Goal: Navigation & Orientation: Find specific page/section

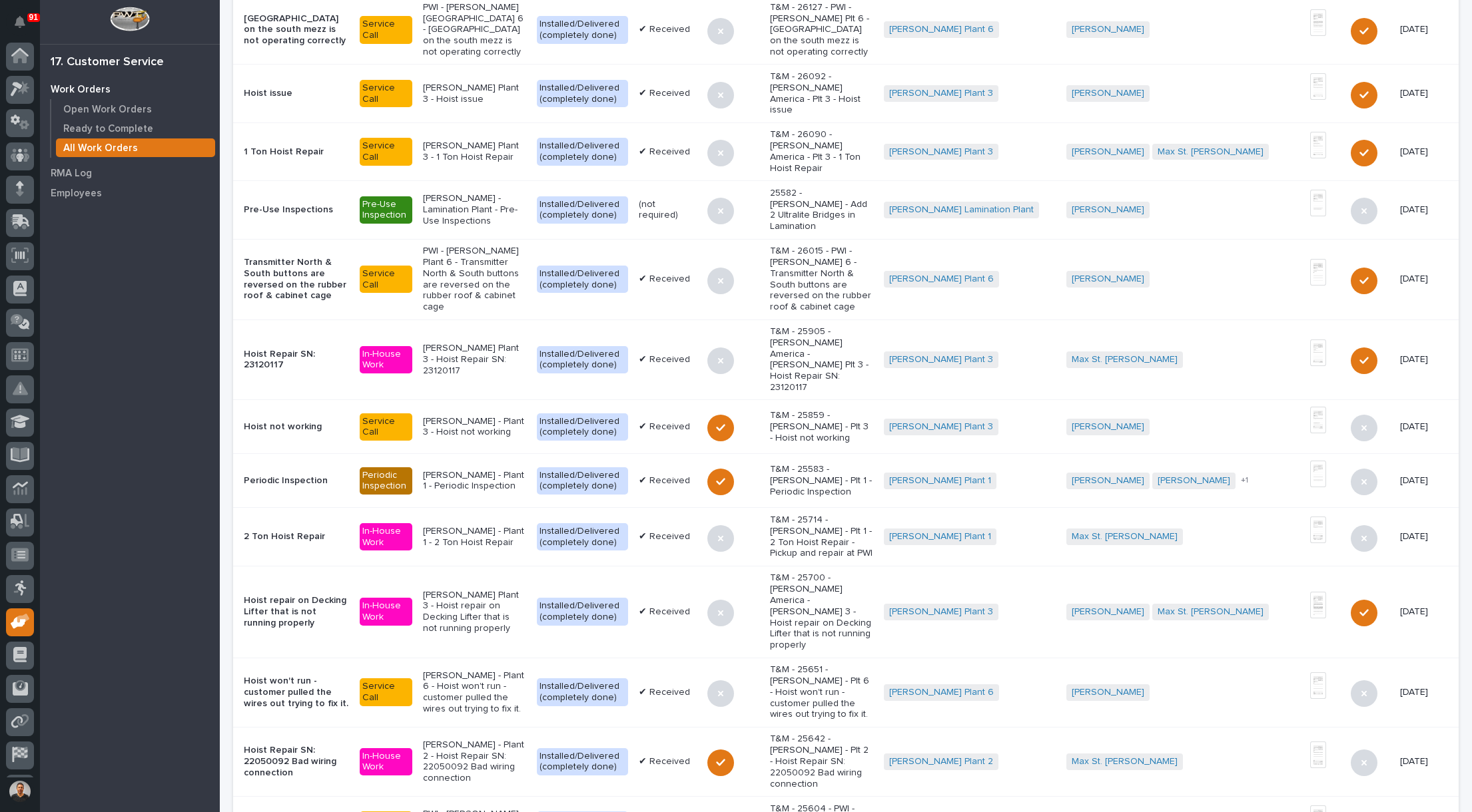
scroll to position [31, 0]
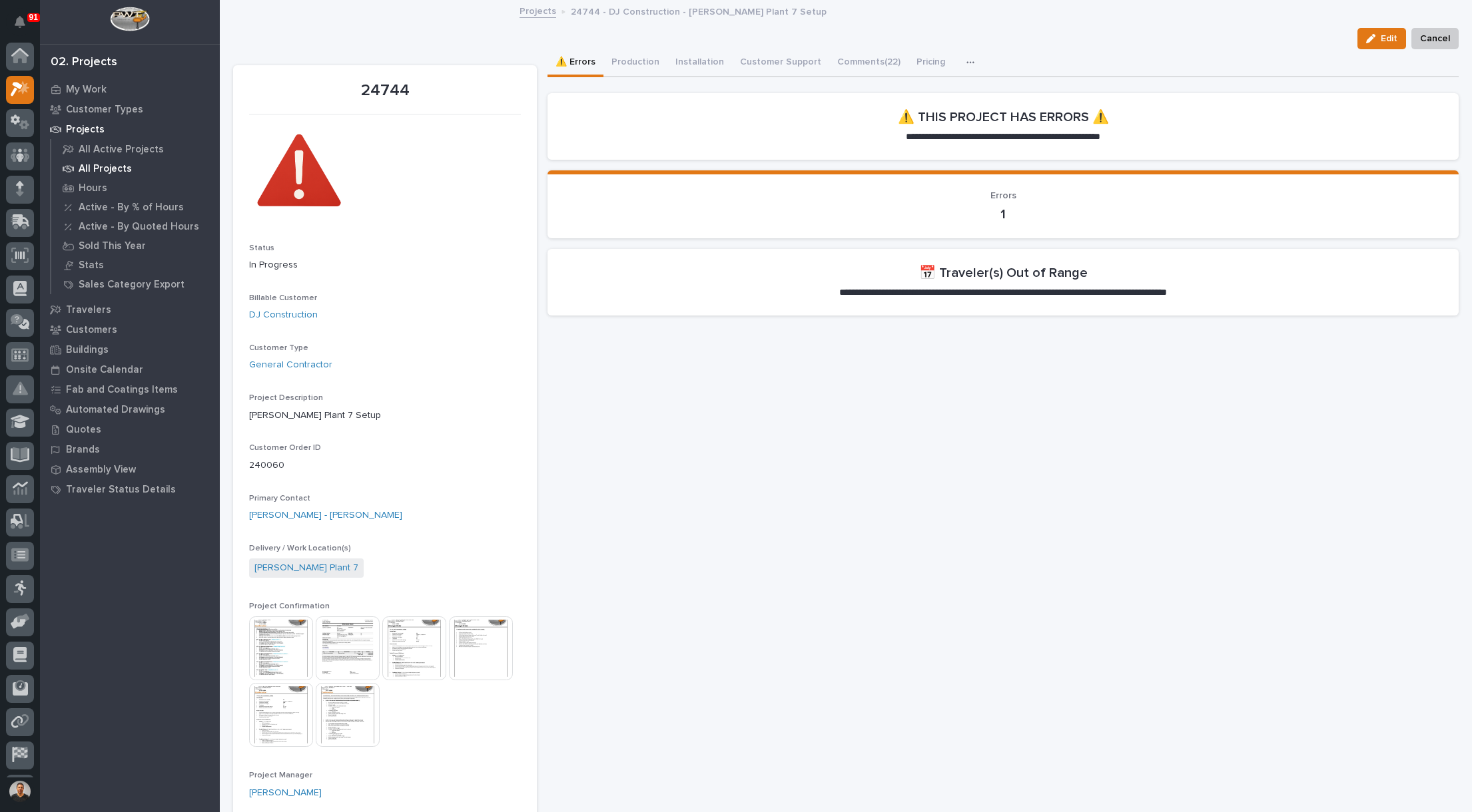
scroll to position [31, 0]
click at [20, 62] on icon at bounding box center [20, 58] width 20 height 15
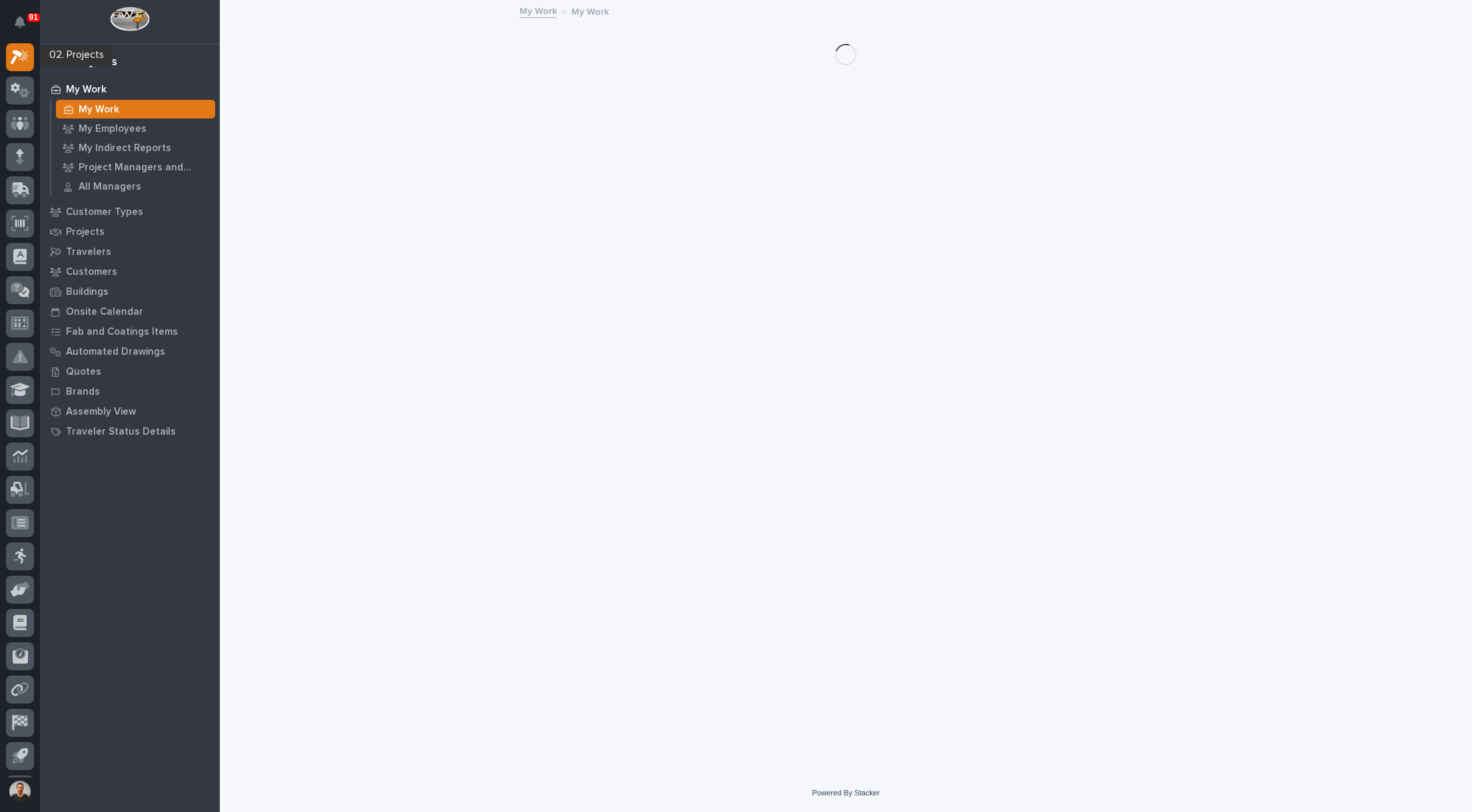
scroll to position [34, 0]
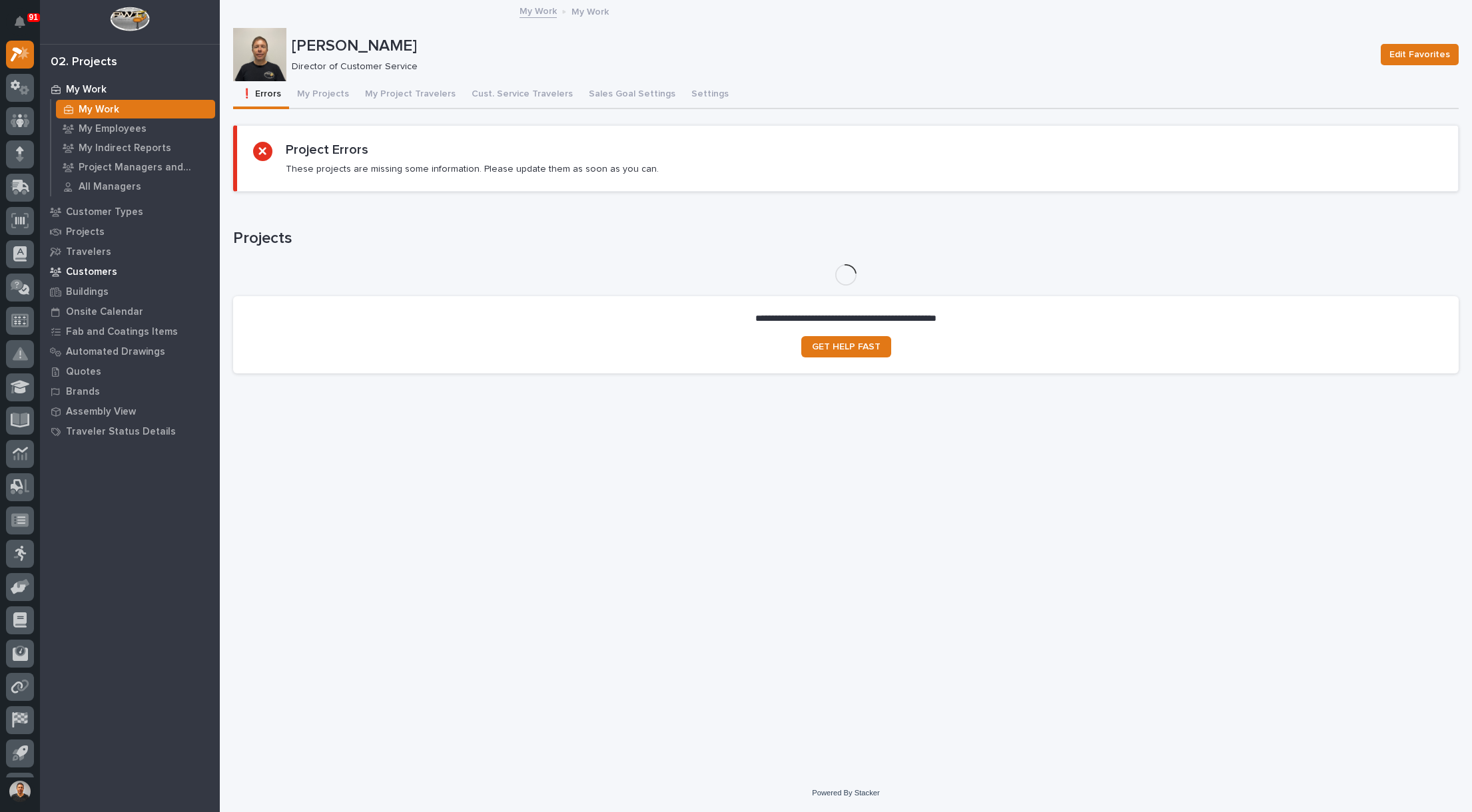
click at [95, 272] on p "Customers" at bounding box center [91, 272] width 51 height 12
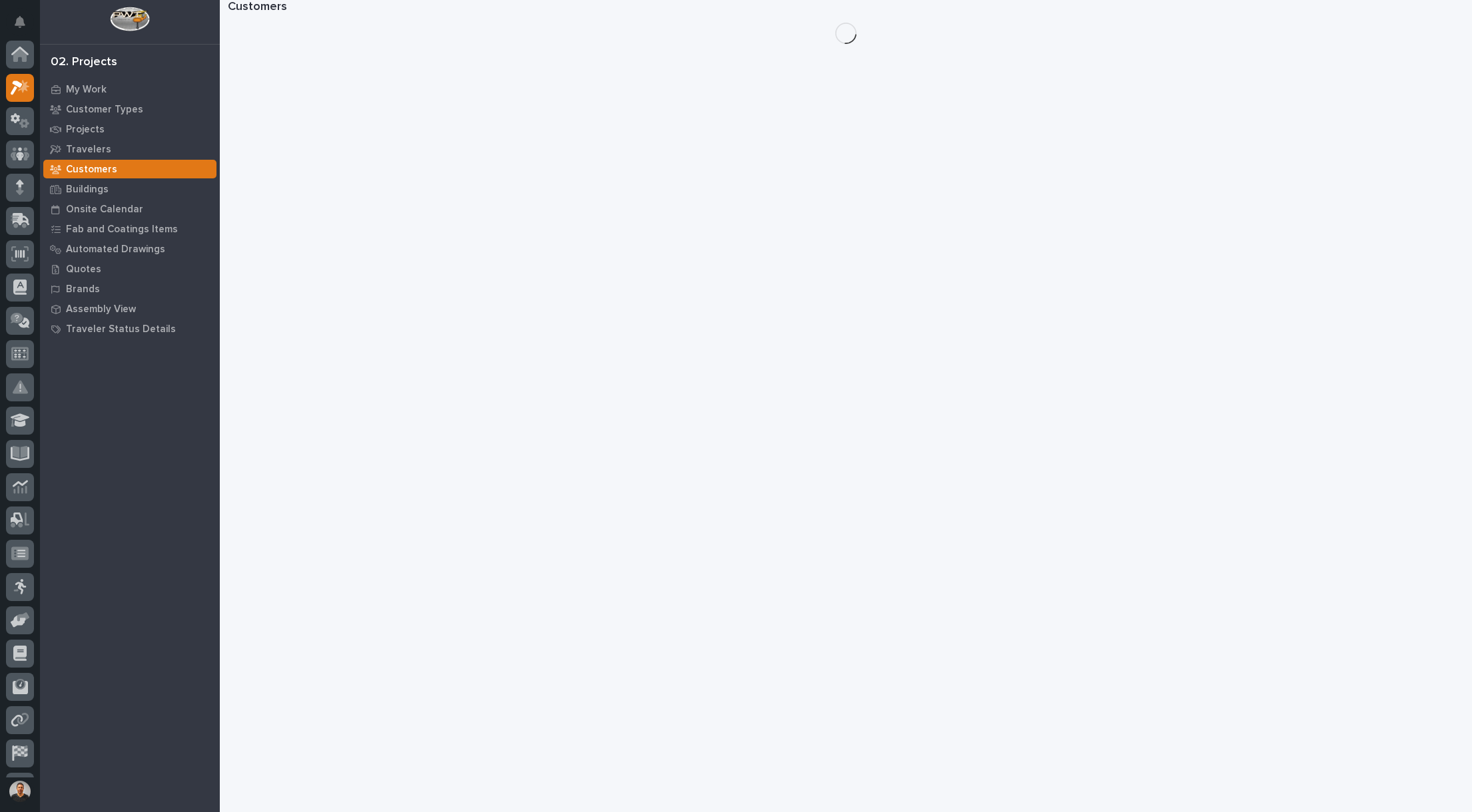
scroll to position [34, 0]
click at [95, 272] on p "Quotes" at bounding box center [83, 270] width 35 height 12
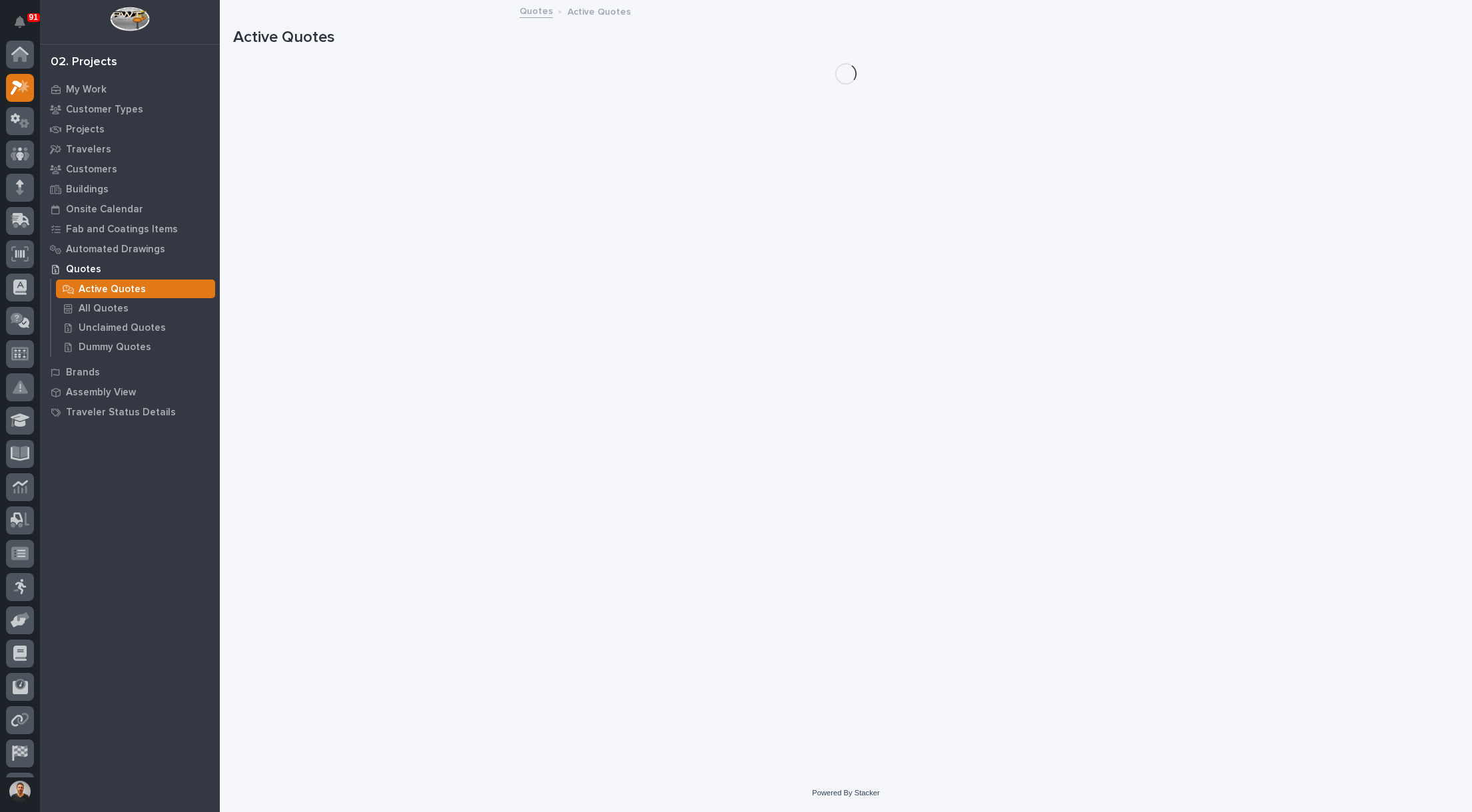
scroll to position [34, 0]
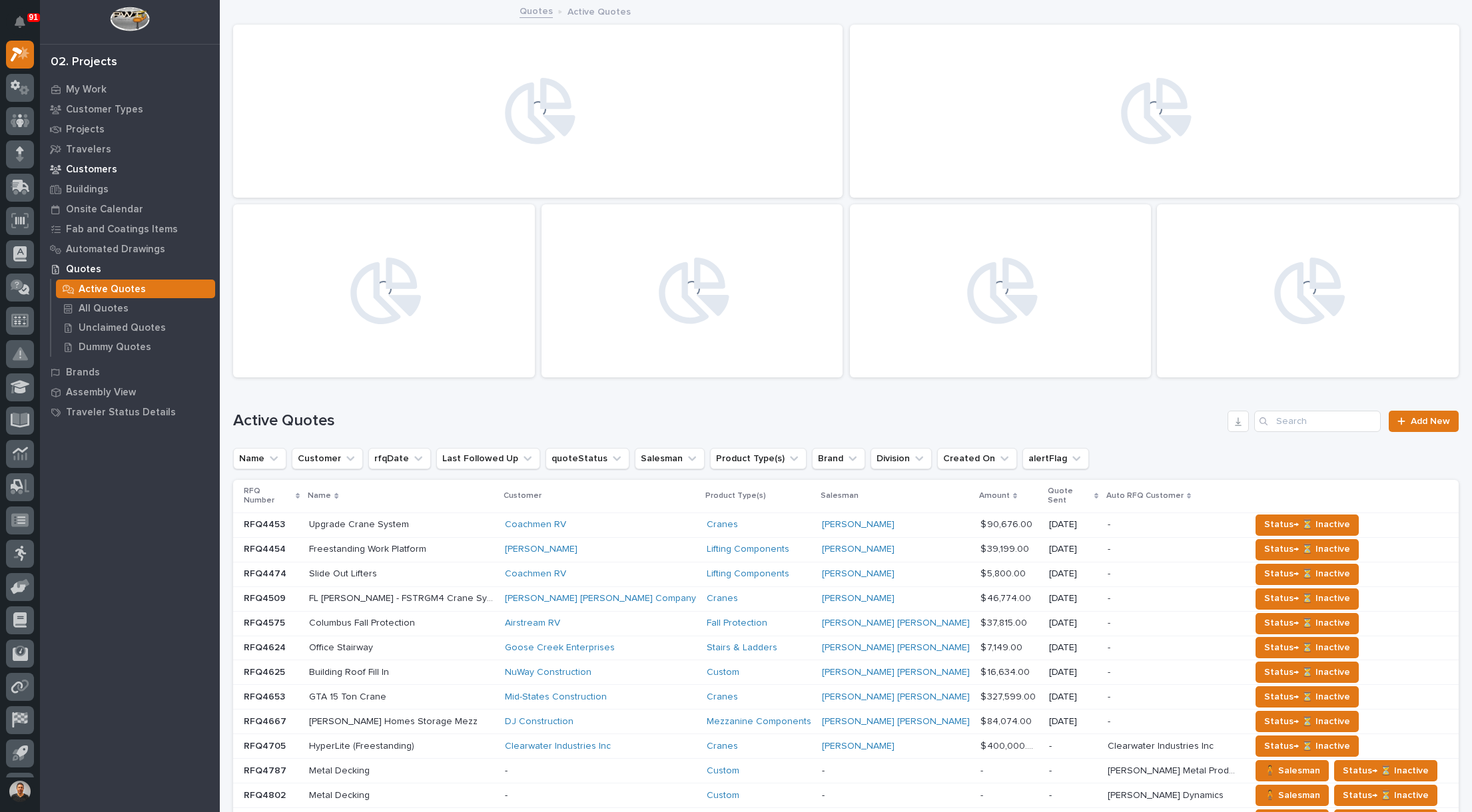
click at [88, 169] on p "Customers" at bounding box center [91, 169] width 51 height 12
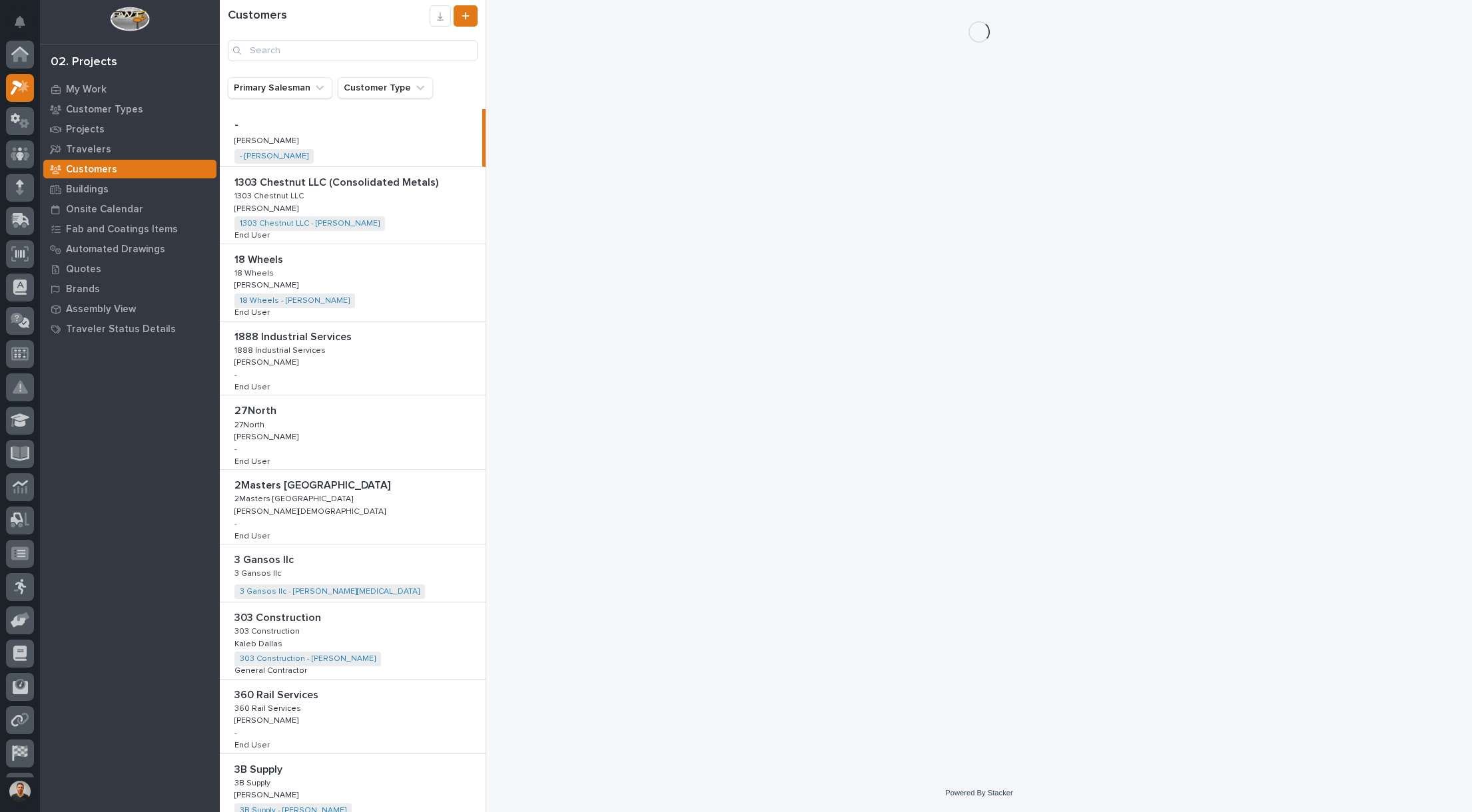
scroll to position [34, 0]
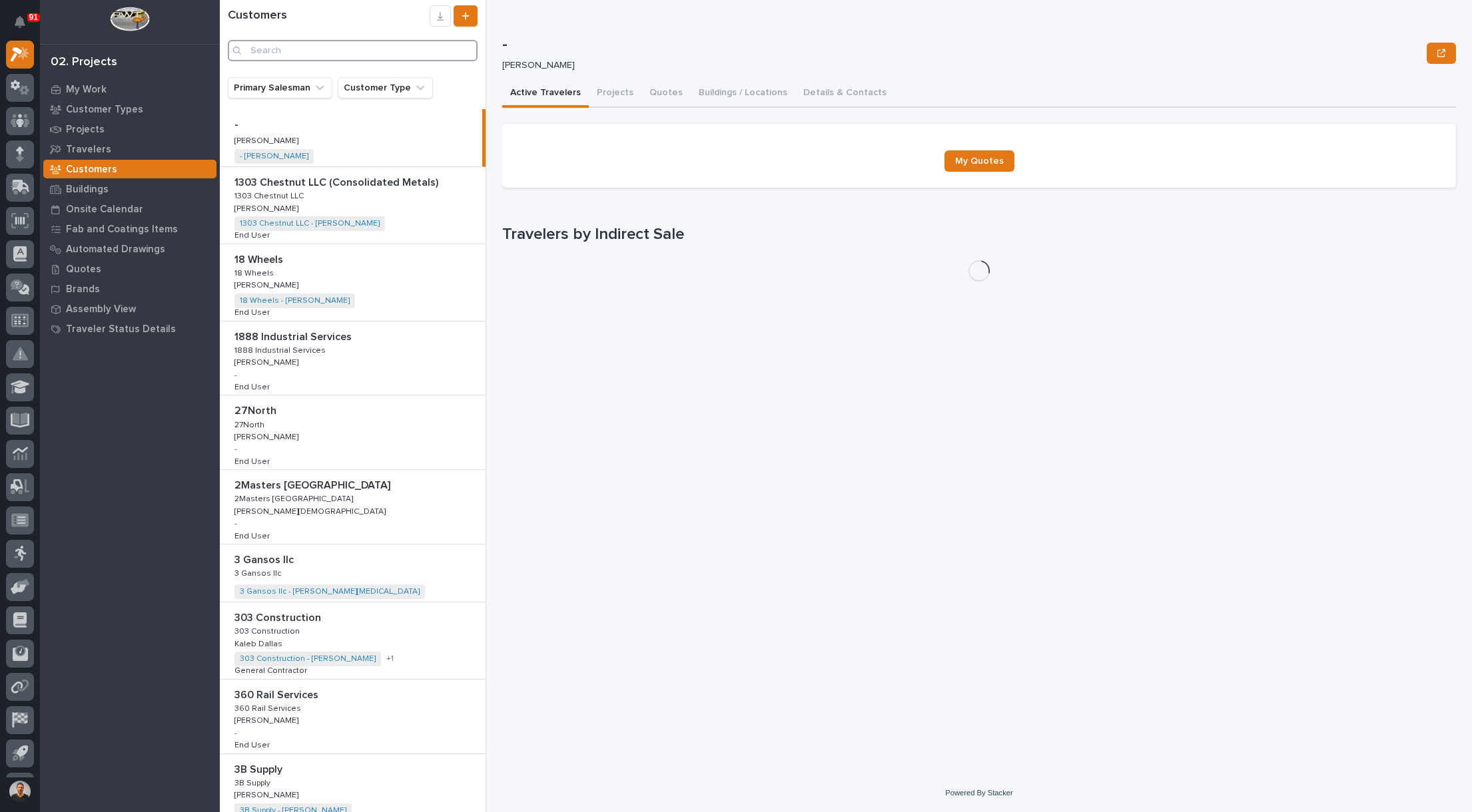
click at [289, 49] on input "Search" at bounding box center [352, 50] width 250 height 21
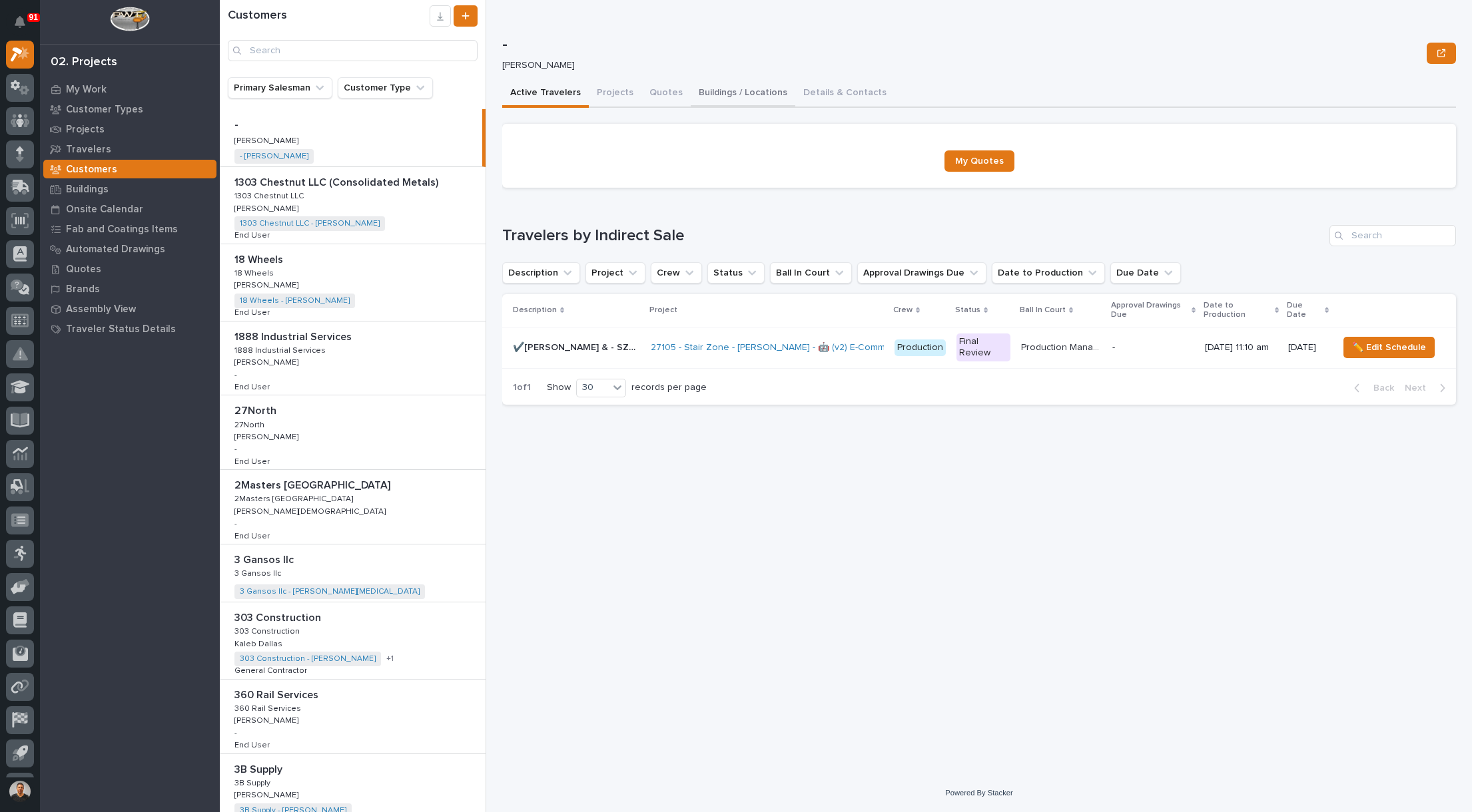
click at [719, 93] on button "Buildings / Locations" at bounding box center [742, 94] width 104 height 28
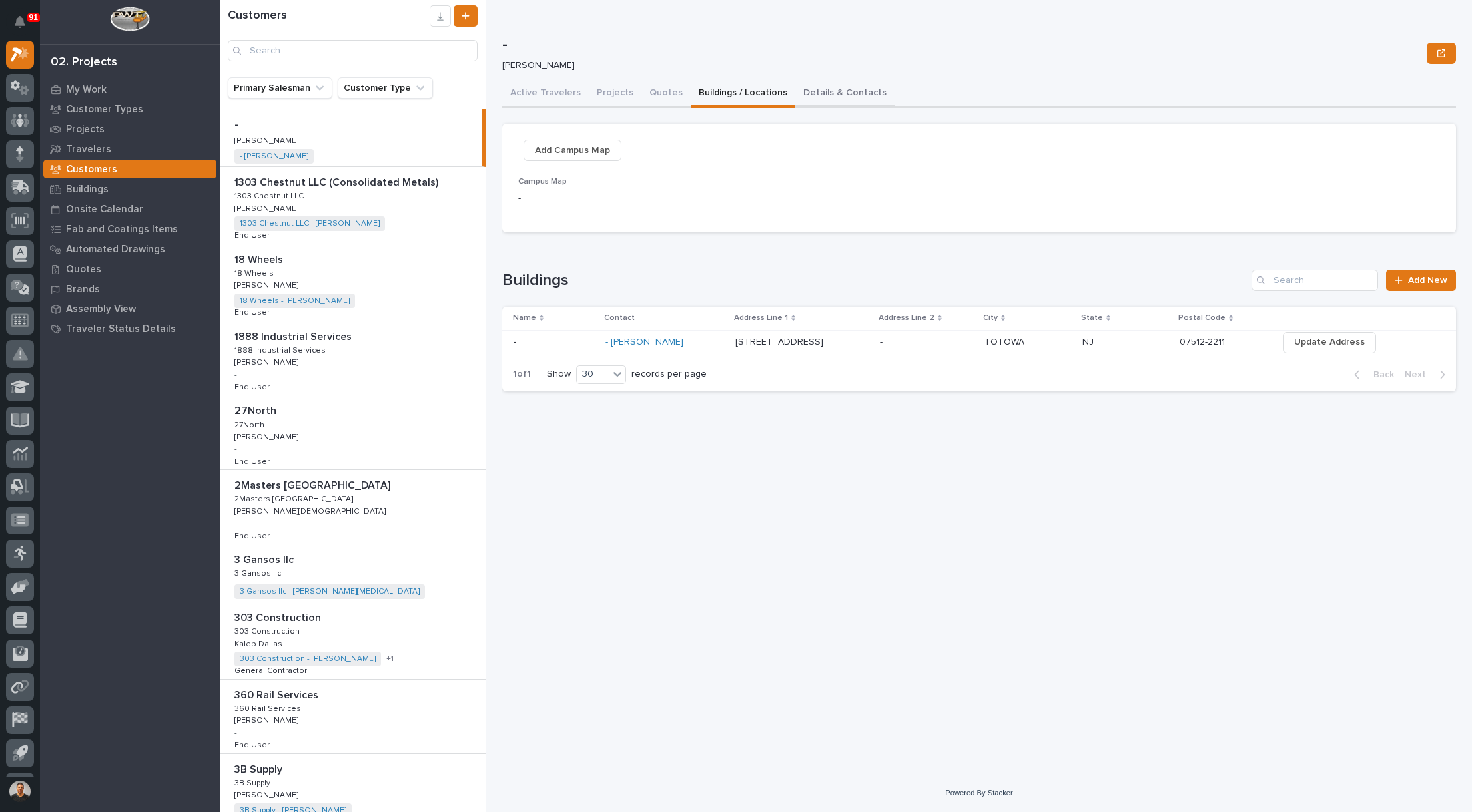
click at [824, 92] on button "Details & Contacts" at bounding box center [845, 94] width 99 height 28
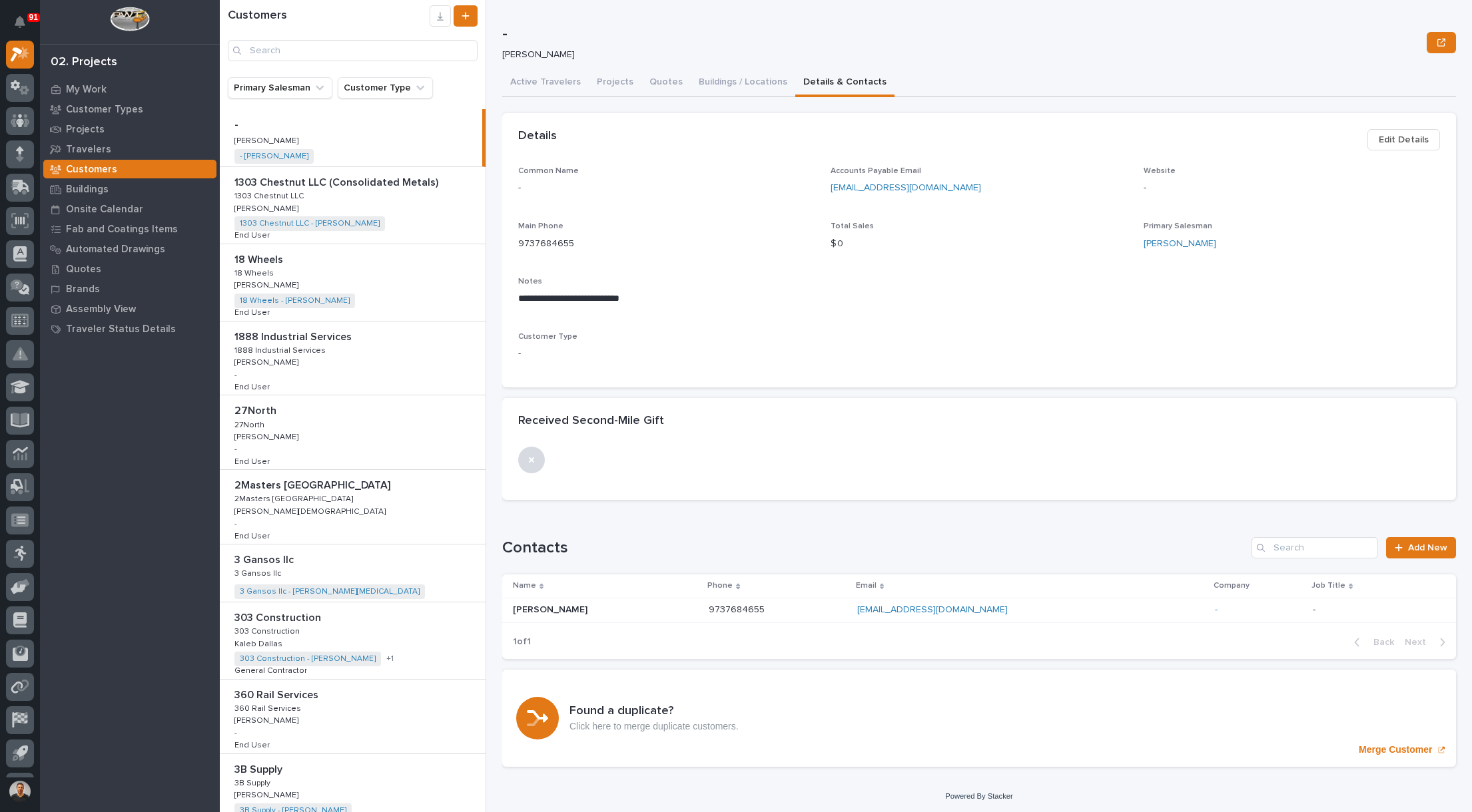
scroll to position [14, 0]
